Goal: Information Seeking & Learning: Learn about a topic

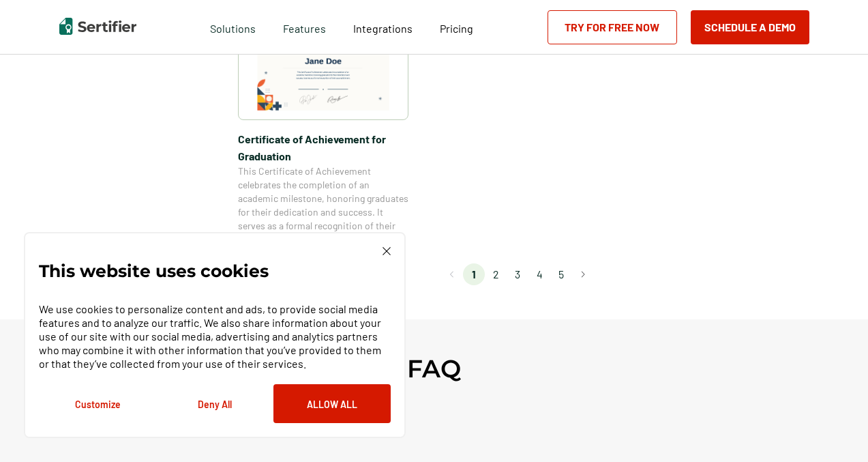
scroll to position [1295, 0]
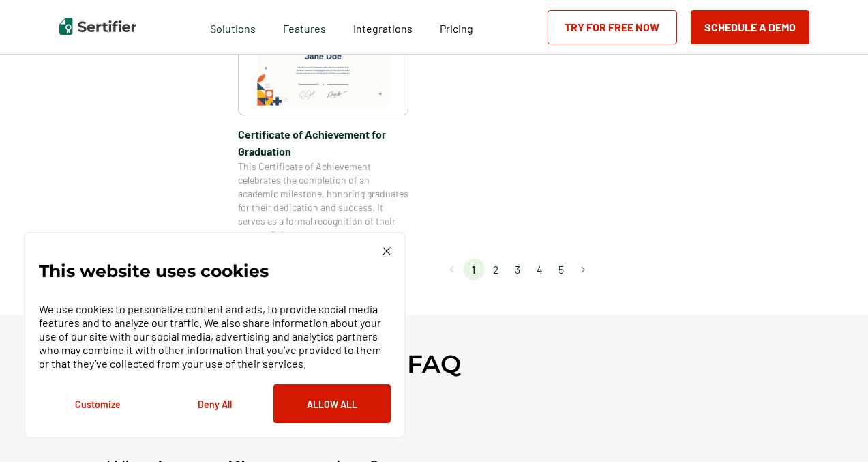
click at [499, 271] on li "2" at bounding box center [496, 270] width 22 height 22
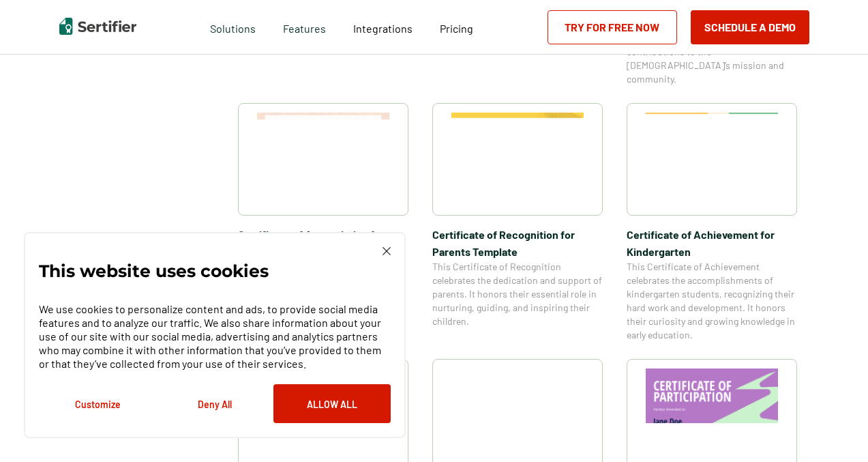
scroll to position [774, 0]
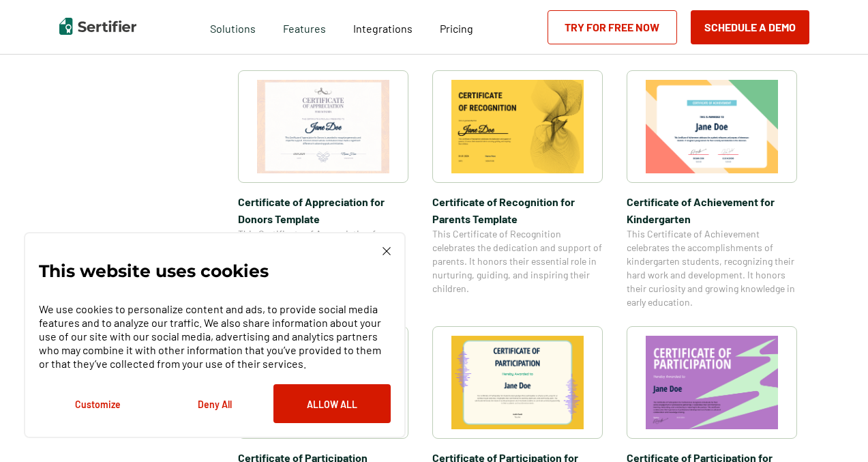
click at [385, 246] on div "This website uses cookies We use cookies to personalize content and ads, to pro…" at bounding box center [215, 335] width 382 height 206
click at [385, 252] on img at bounding box center [387, 251] width 8 height 8
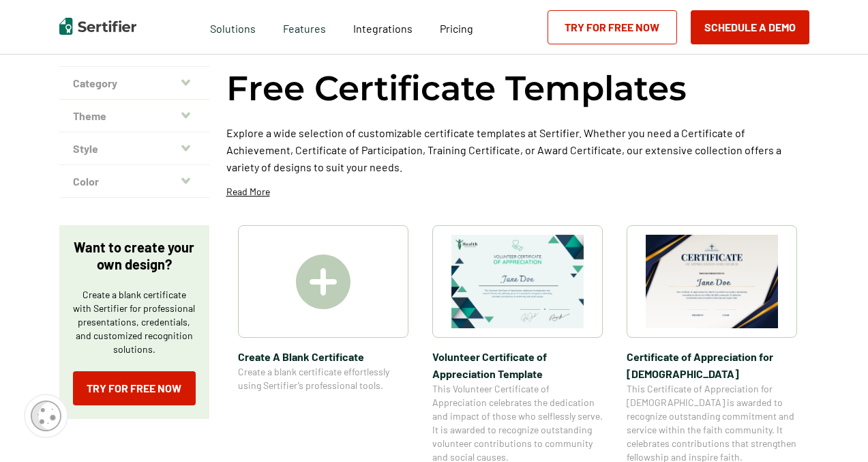
scroll to position [105, 0]
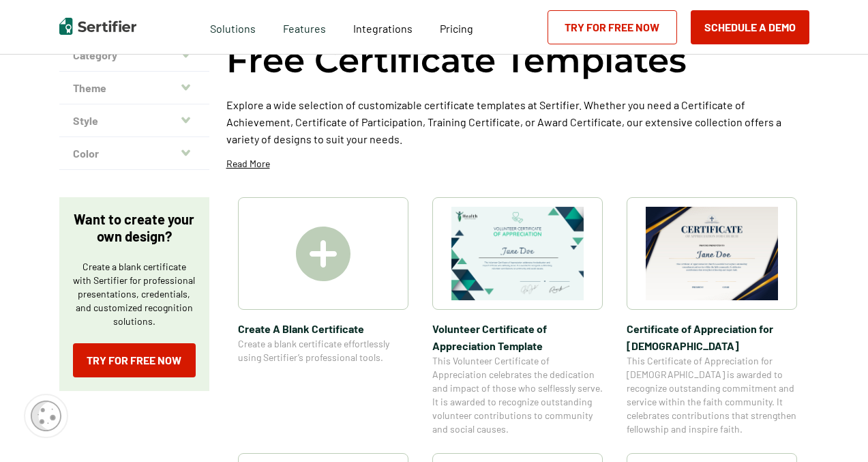
click at [351, 250] on img at bounding box center [323, 253] width 55 height 55
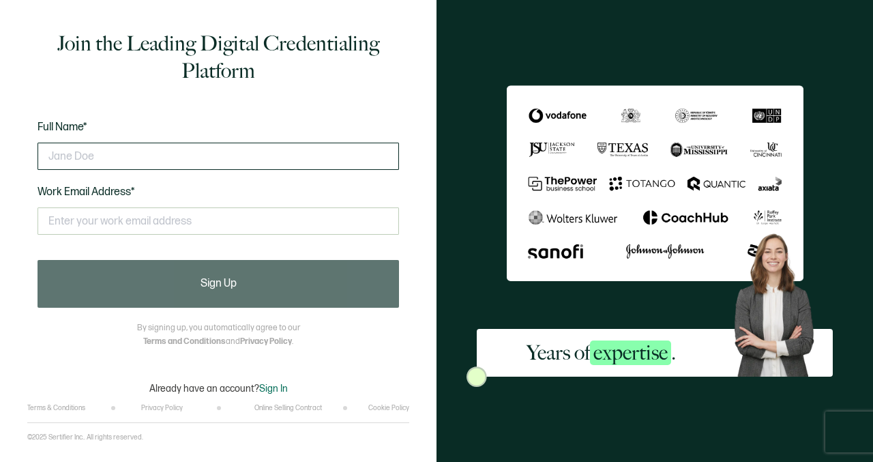
click at [229, 160] on input "text" at bounding box center [219, 156] width 362 height 27
